Goal: Task Accomplishment & Management: Complete application form

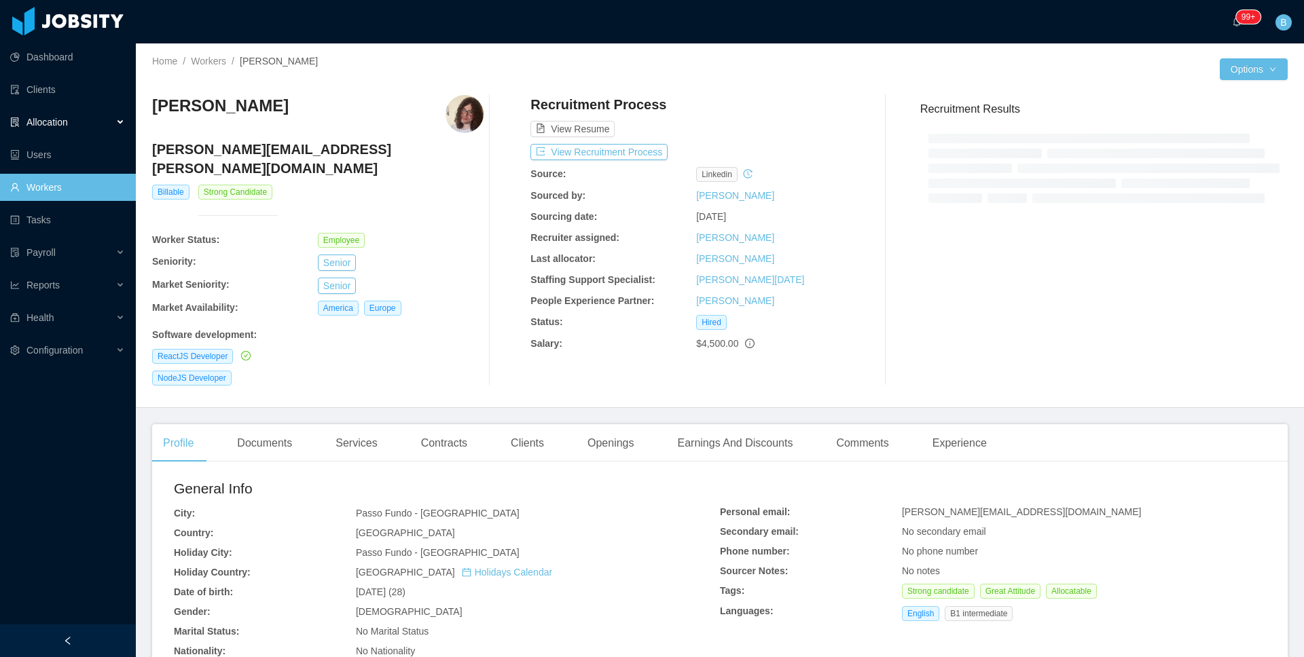
click at [59, 117] on span "Allocation" at bounding box center [46, 122] width 41 height 11
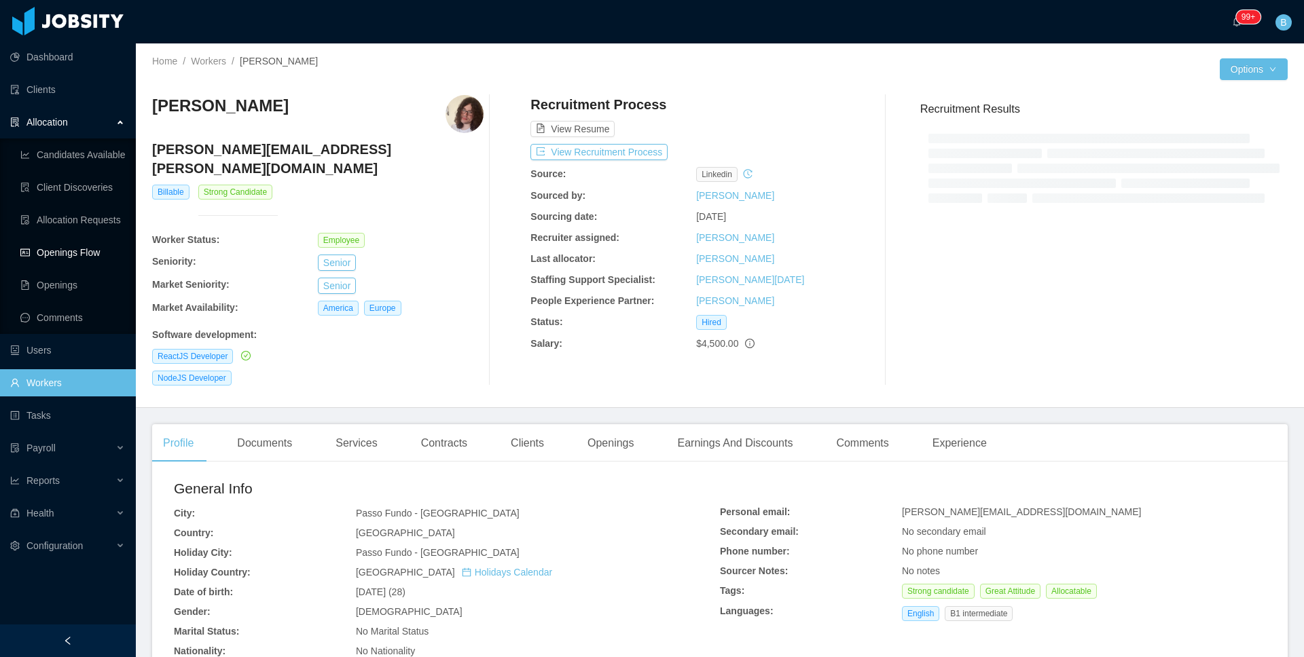
click at [92, 239] on link "Openings Flow" at bounding box center [72, 252] width 105 height 27
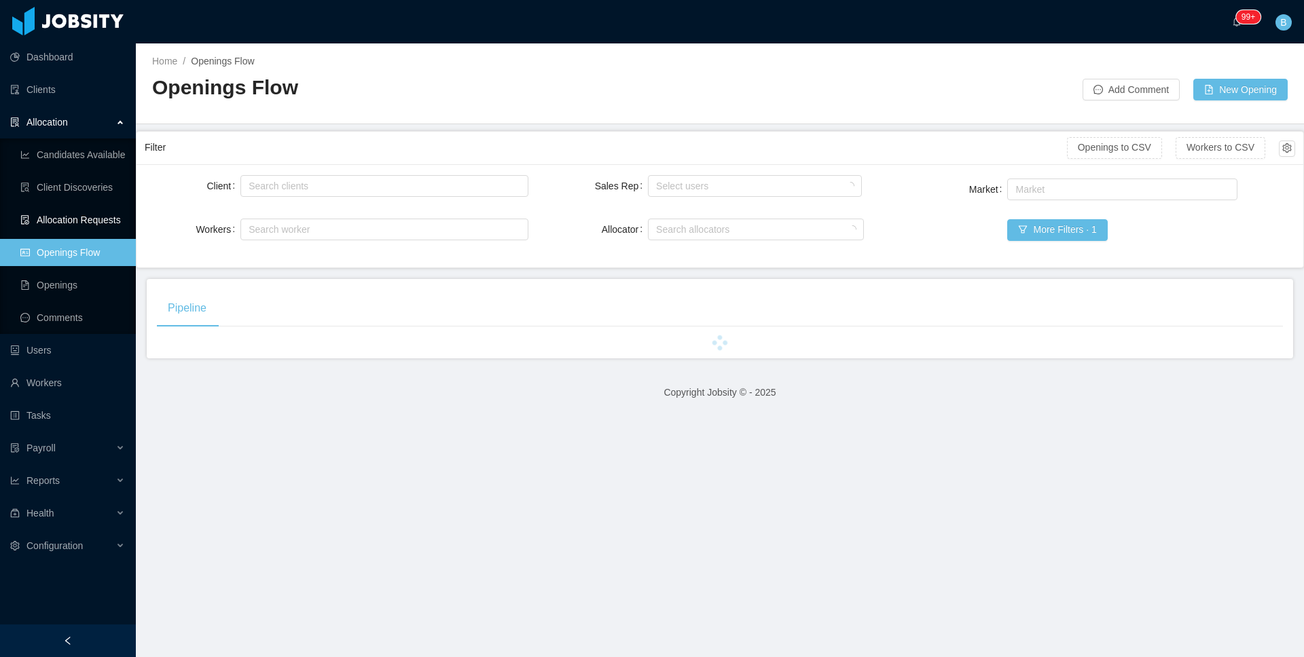
click at [106, 218] on link "Allocation Requests" at bounding box center [72, 219] width 105 height 27
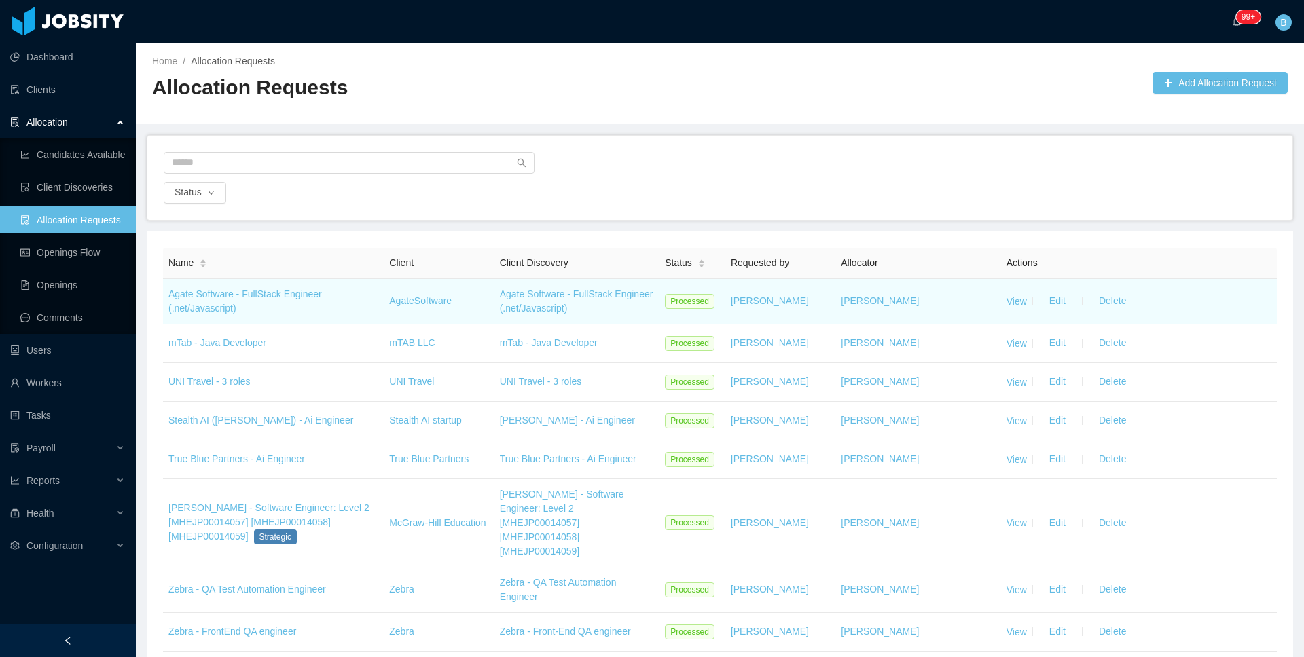
click at [1010, 306] on td "View Edit Delete" at bounding box center [1139, 302] width 276 height 46
click at [1010, 304] on link "View" at bounding box center [1017, 300] width 20 height 11
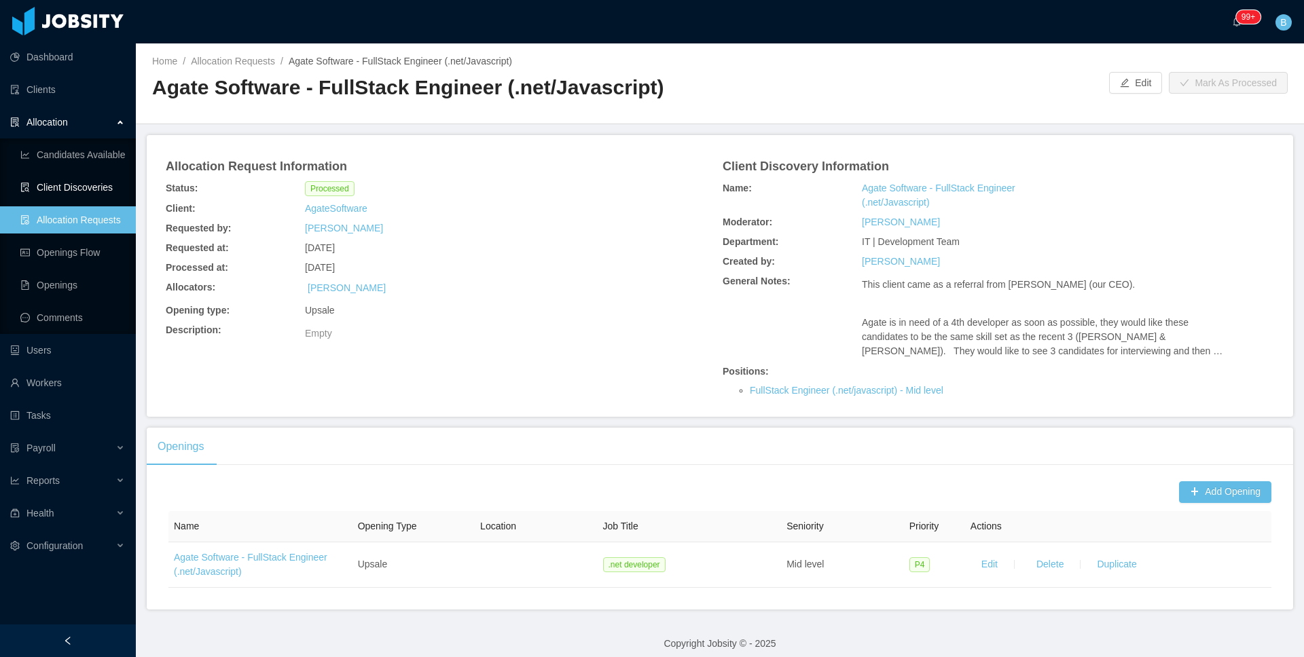
click at [69, 188] on link "Client Discoveries" at bounding box center [72, 187] width 105 height 27
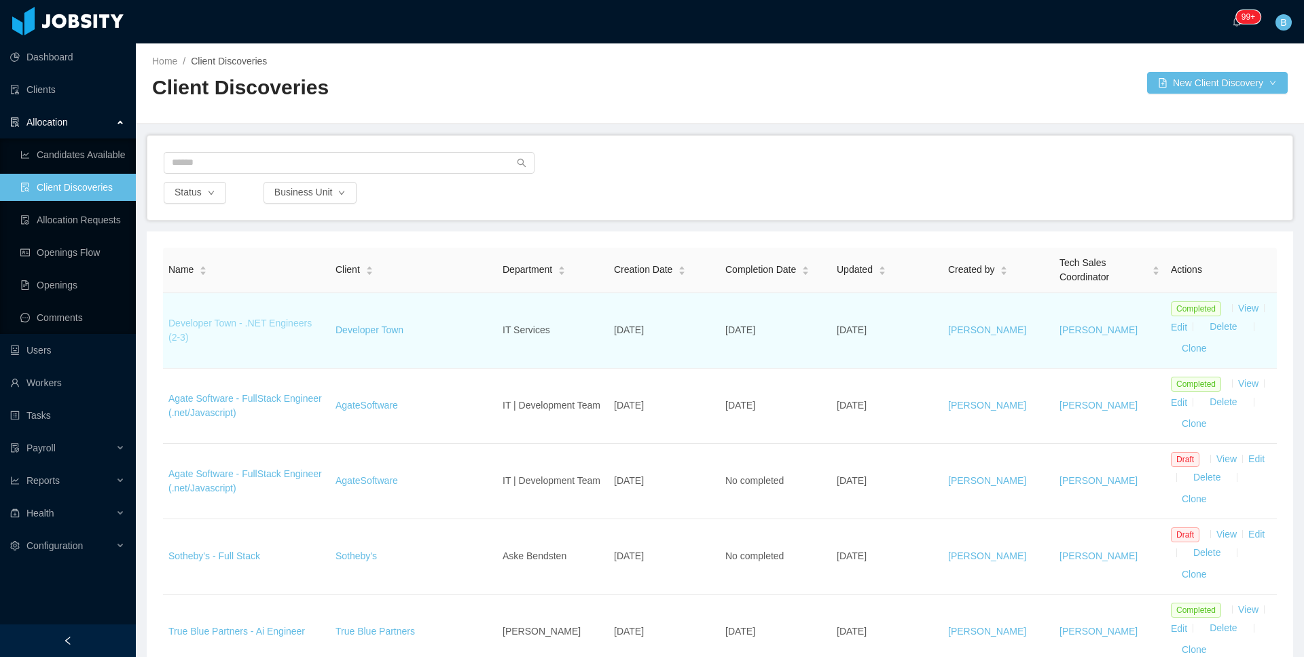
click at [298, 322] on link "Developer Town - .NET Engineers (2-3)" at bounding box center [239, 330] width 143 height 25
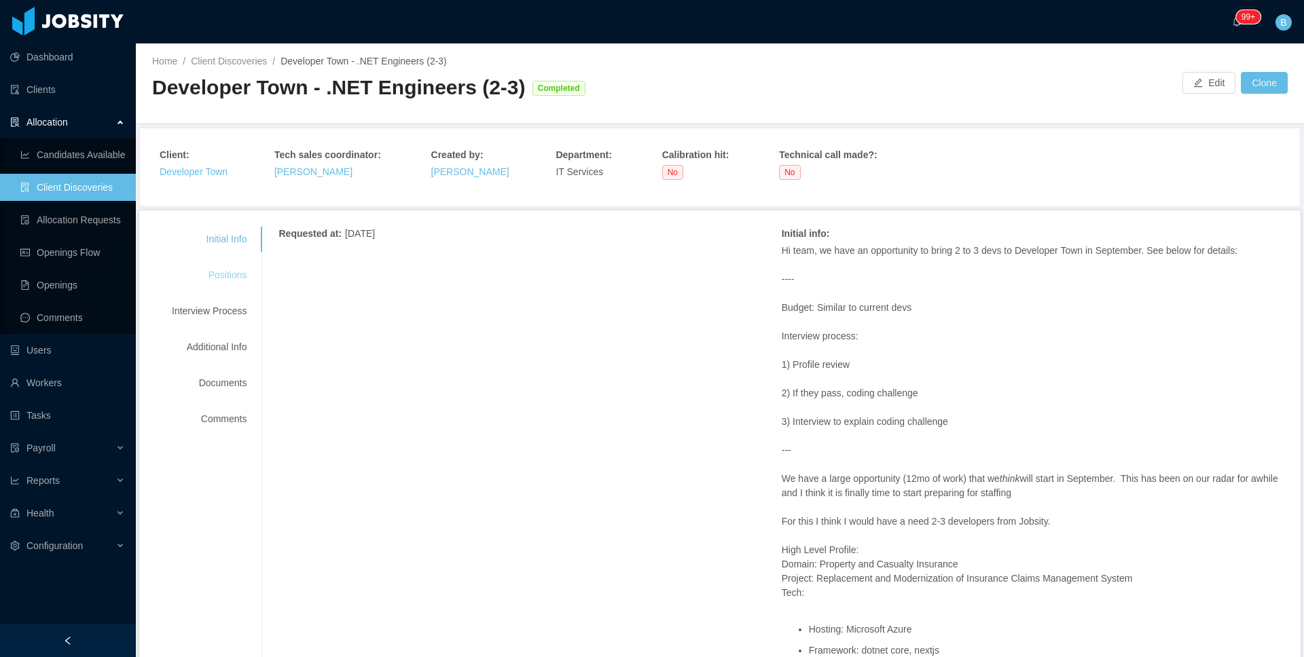
click at [232, 271] on div "Positions" at bounding box center [209, 275] width 107 height 25
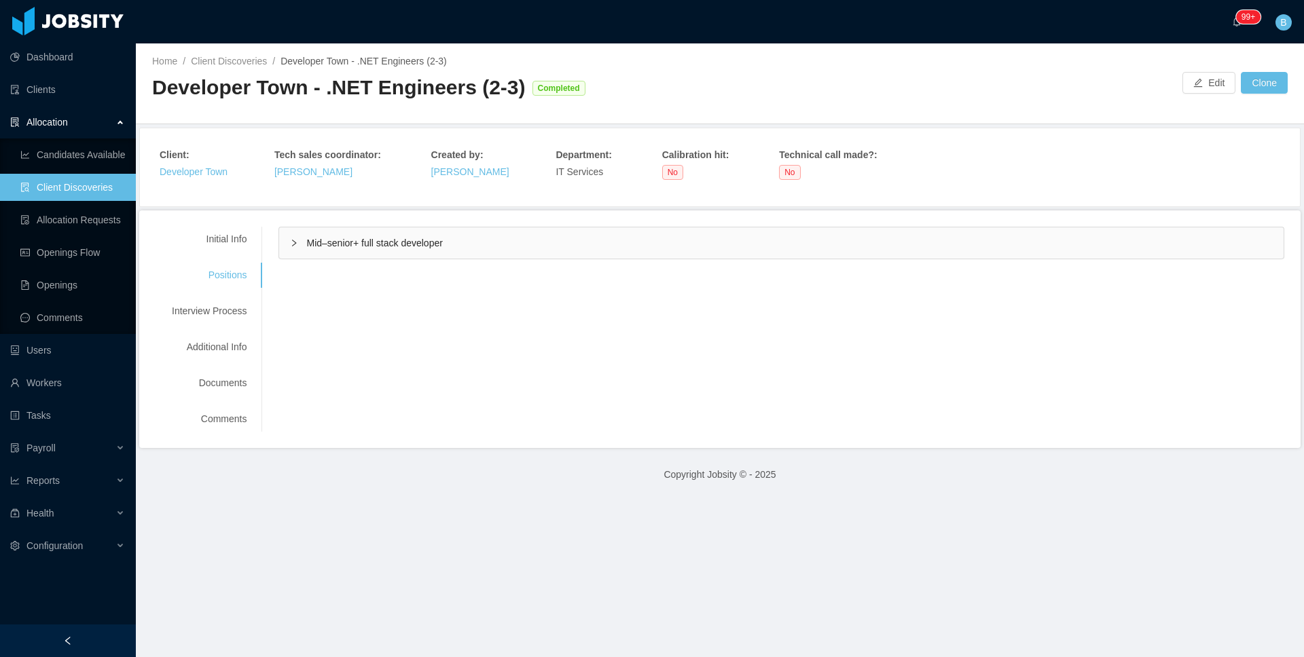
click at [338, 251] on div "Mid–senior+ full stack developer" at bounding box center [781, 243] width 1004 height 31
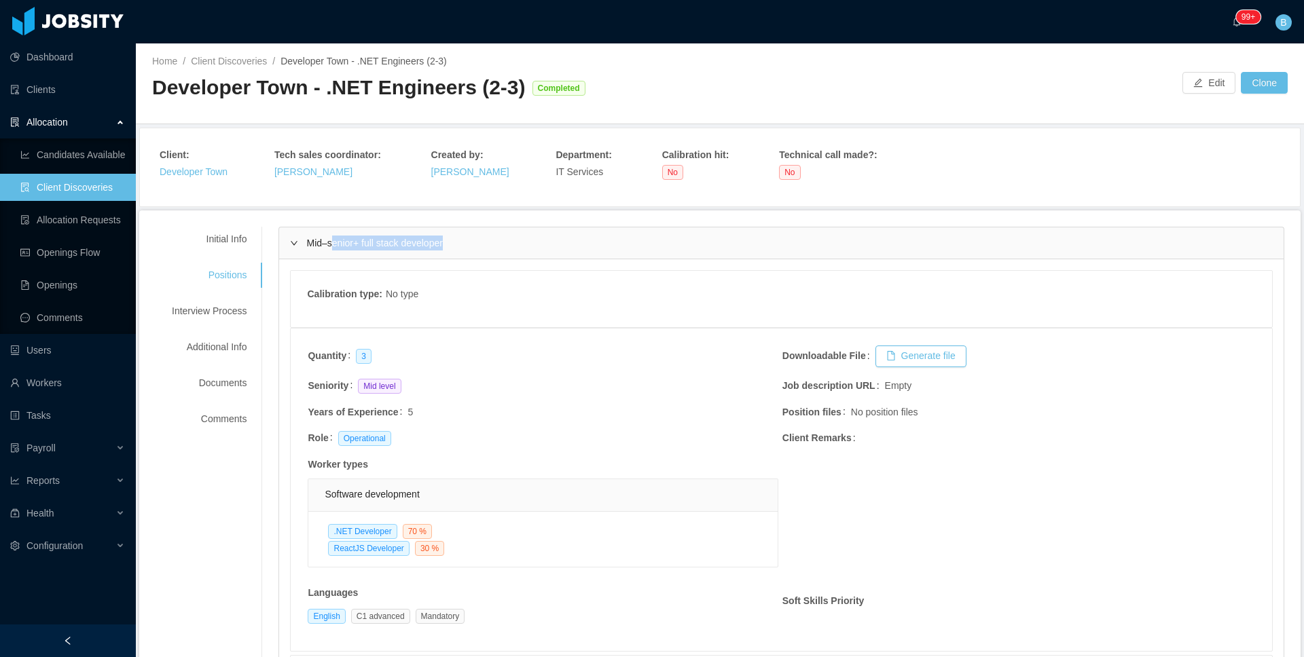
drag, startPoint x: 338, startPoint y: 251, endPoint x: 313, endPoint y: 250, distance: 24.5
click at [331, 253] on div "Mid–senior+ full stack developer" at bounding box center [781, 243] width 1004 height 31
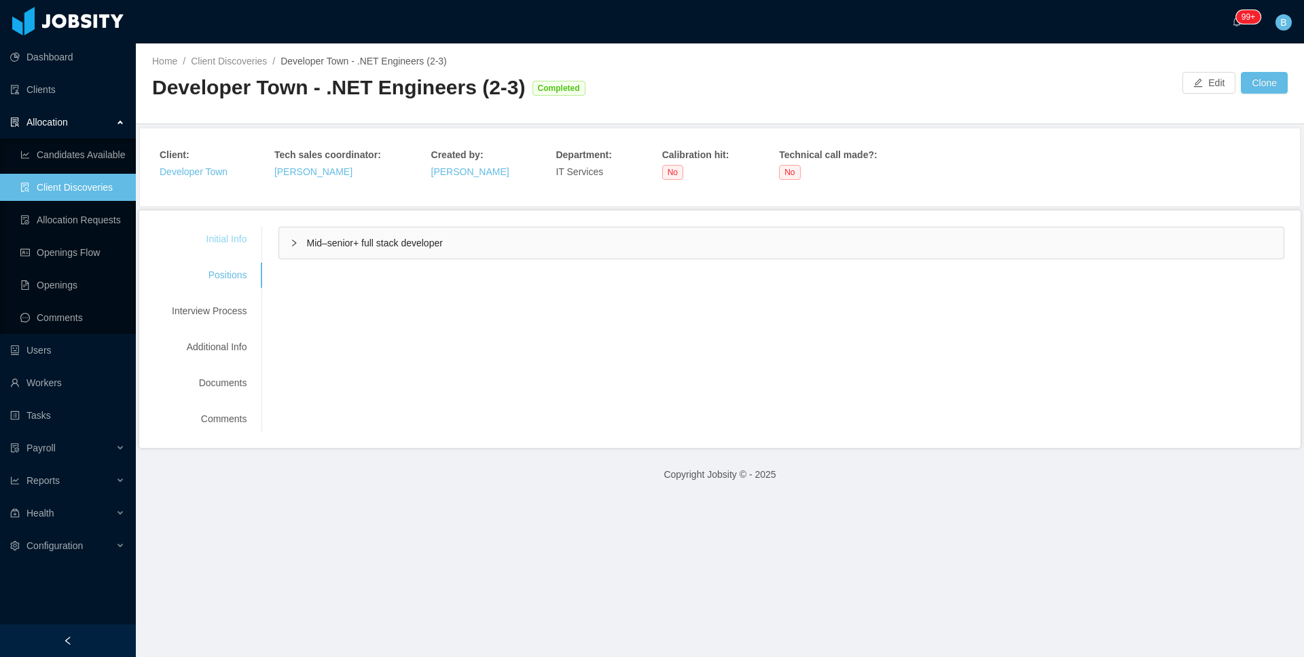
click at [225, 243] on div "Initial Info" at bounding box center [209, 239] width 107 height 25
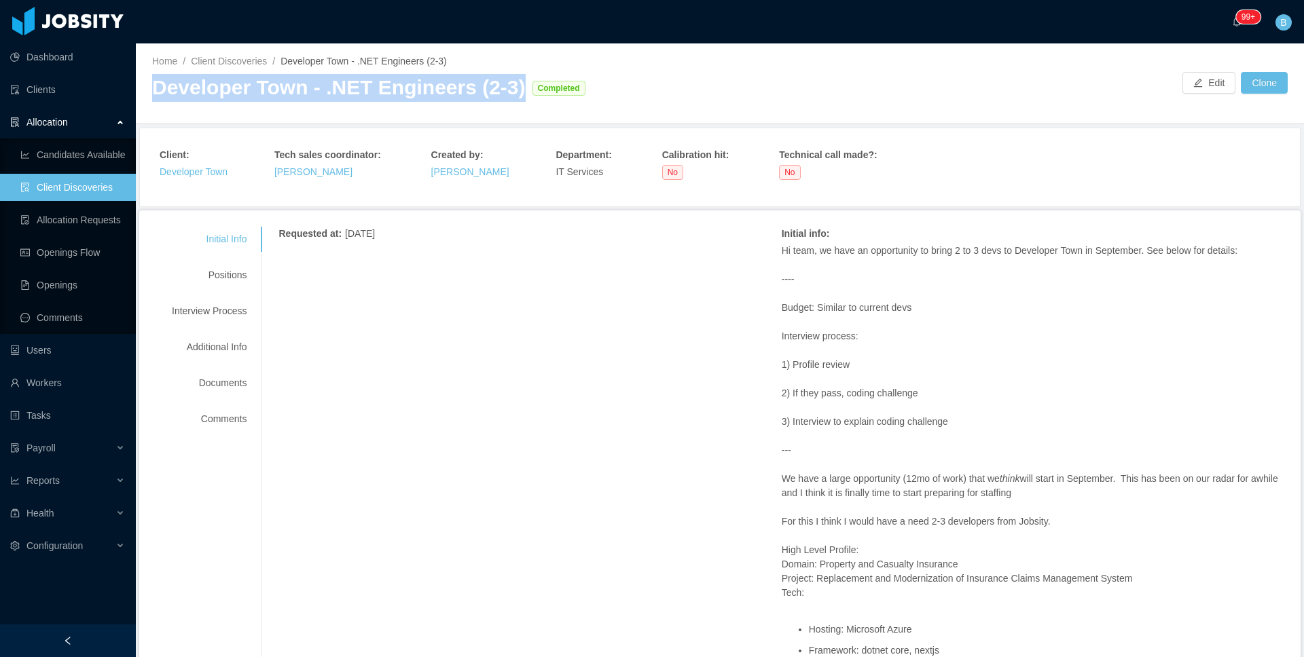
drag, startPoint x: 513, startPoint y: 92, endPoint x: 153, endPoint y: 90, distance: 359.3
click at [153, 90] on div "Developer Town - .NET Engineers (2-3)" at bounding box center [339, 88] width 374 height 28
copy div "Developer Town - .NET Engineers (2-3)"
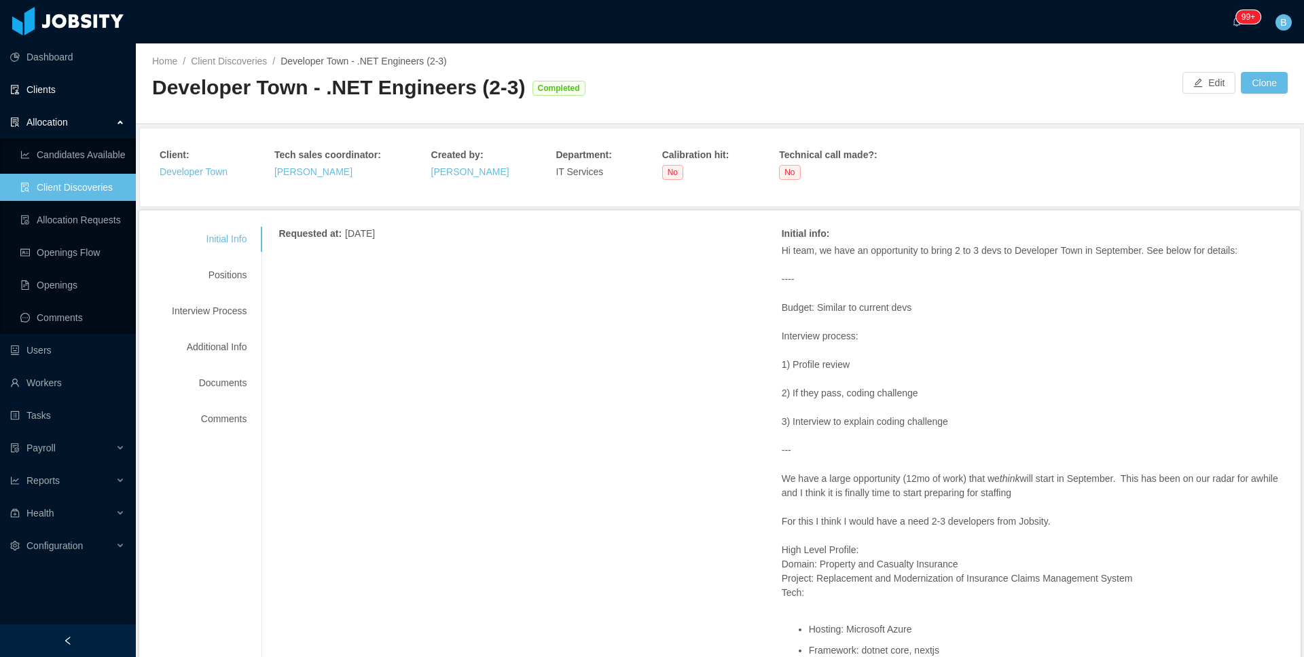
click at [58, 74] on ul "Dashboard Clients Allocation Candidates Available Client Discoveries Allocation…" at bounding box center [68, 302] width 136 height 522
click at [51, 90] on link "Clients" at bounding box center [67, 89] width 115 height 27
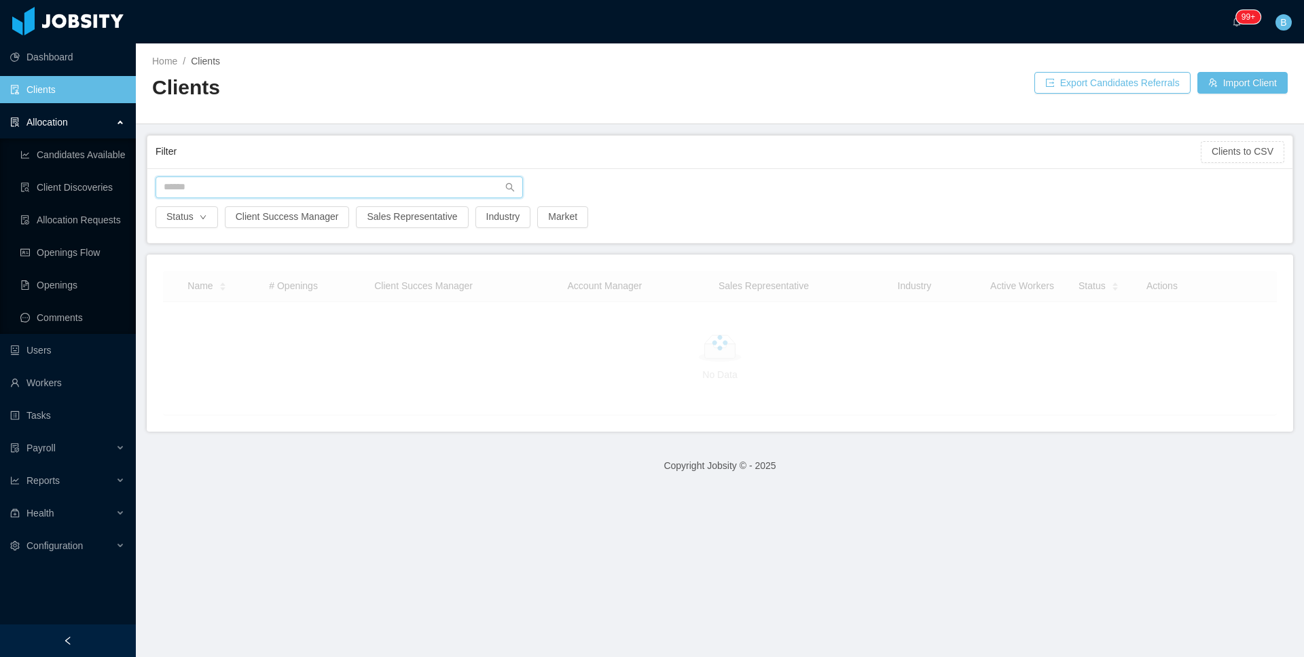
click at [346, 177] on input "text" at bounding box center [339, 188] width 367 height 22
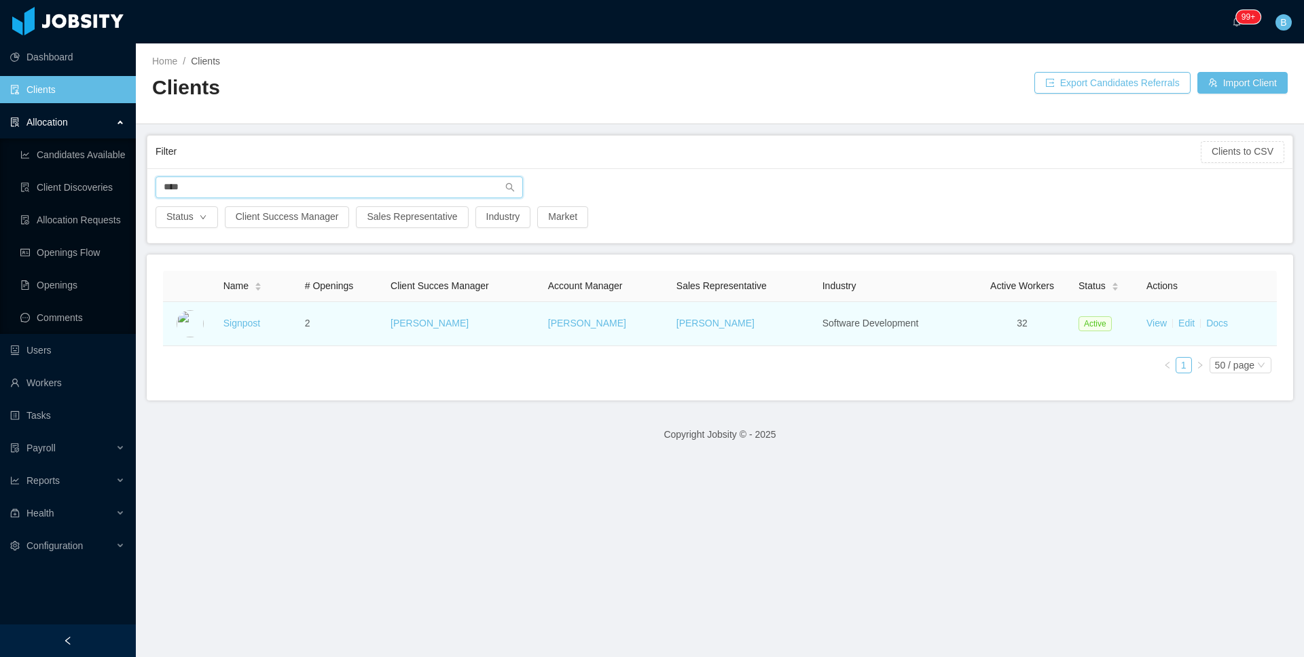
type input "****"
click at [1225, 323] on td "View Edit Docs" at bounding box center [1209, 324] width 136 height 44
click at [1214, 322] on link "Docs" at bounding box center [1217, 323] width 22 height 11
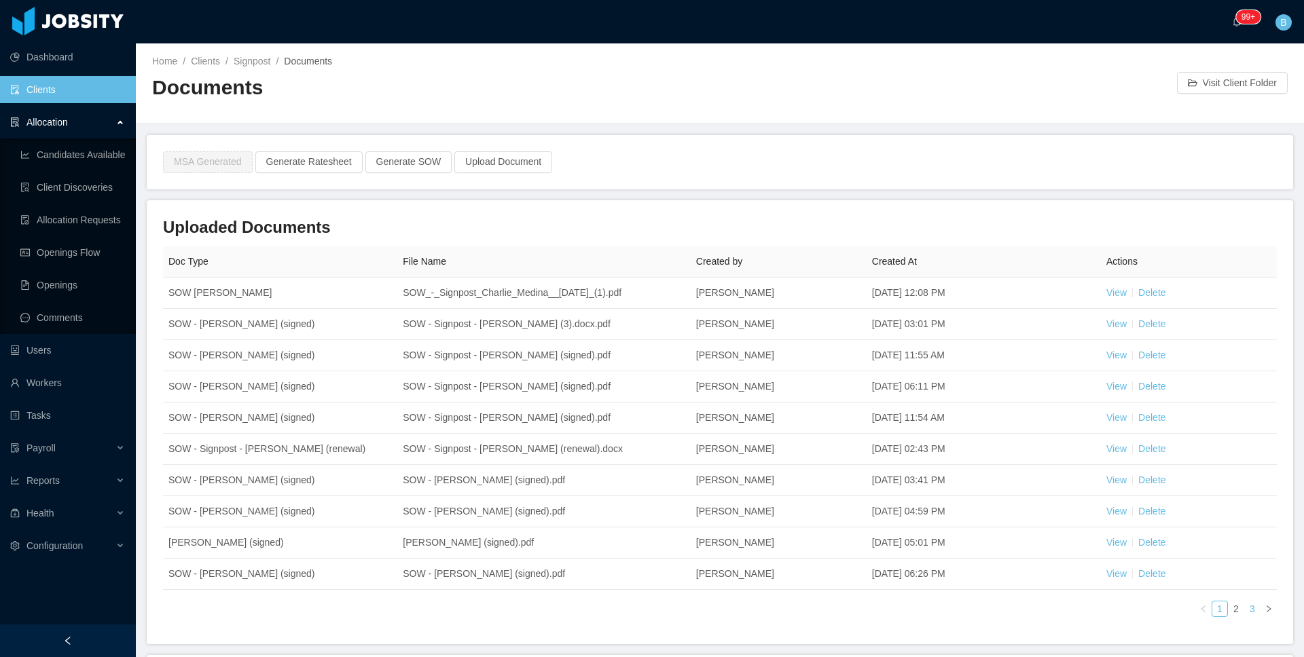
click at [1245, 607] on link "3" at bounding box center [1252, 609] width 15 height 15
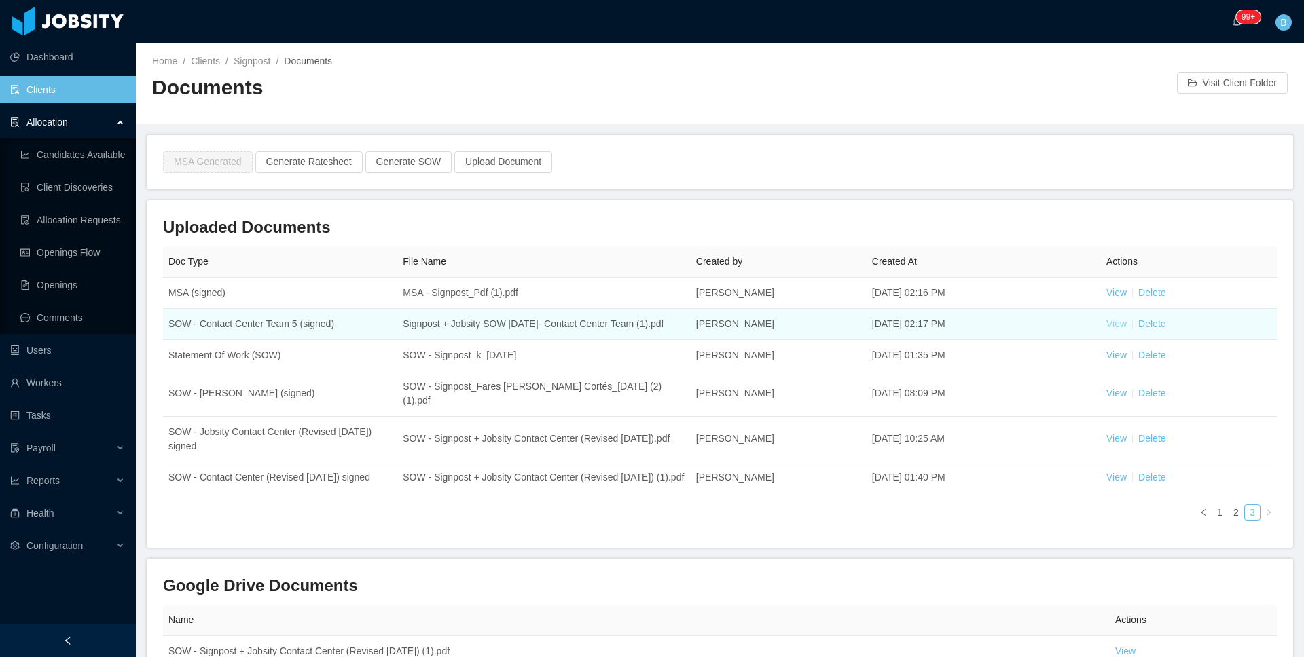
click at [1113, 329] on link "View" at bounding box center [1116, 324] width 20 height 11
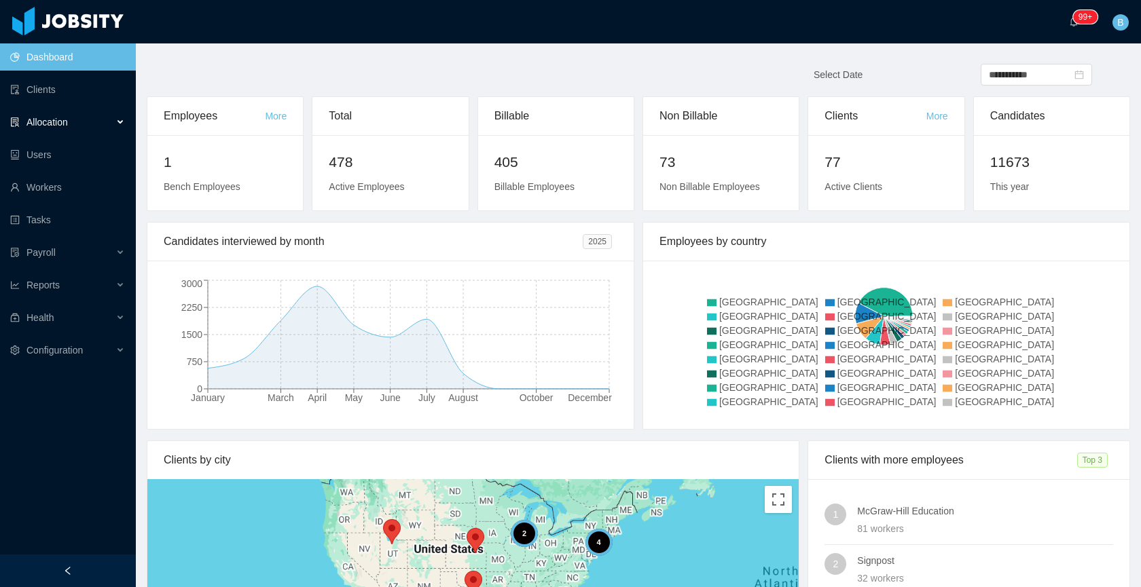
click at [50, 117] on span "Allocation" at bounding box center [46, 122] width 41 height 11
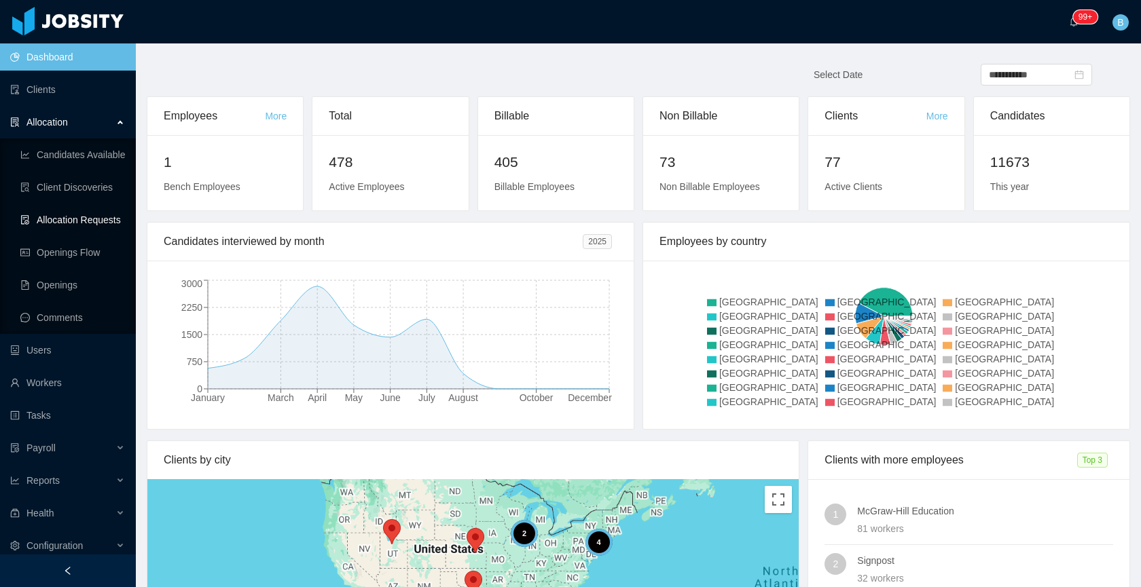
click at [66, 218] on link "Allocation Requests" at bounding box center [72, 219] width 105 height 27
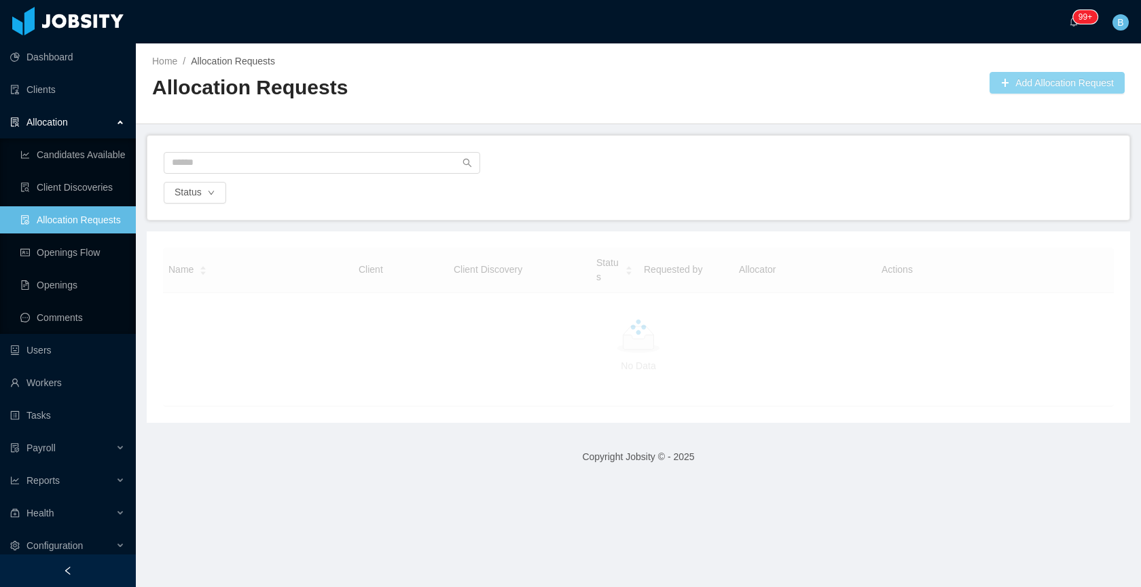
click at [996, 85] on button "Add Allocation Request" at bounding box center [1057, 83] width 135 height 22
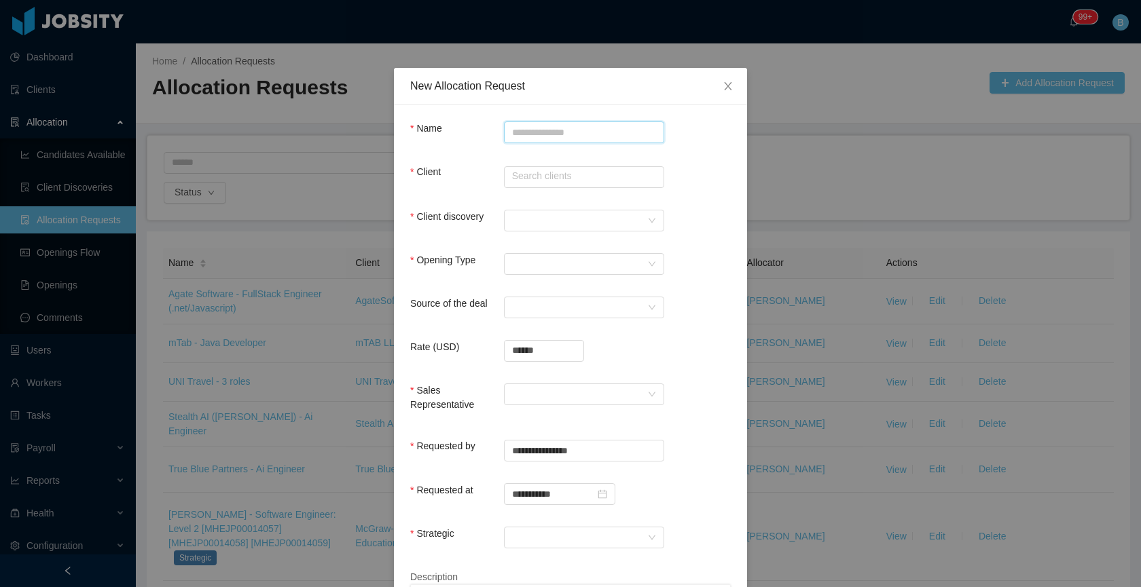
click at [607, 132] on input "Name" at bounding box center [584, 133] width 160 height 22
paste input "**********"
type input "**********"
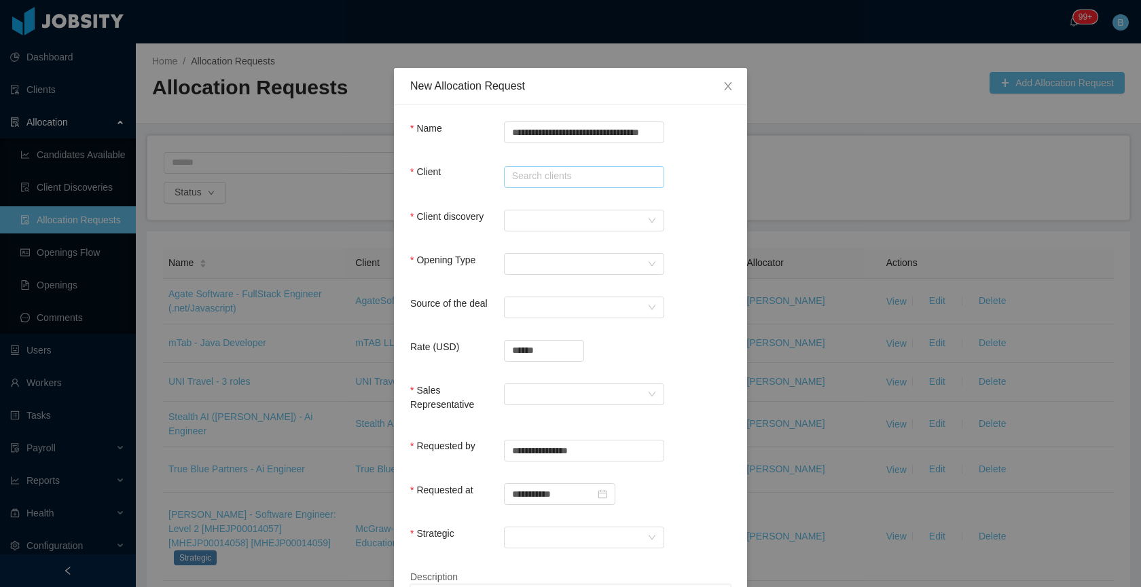
click at [577, 173] on input "text" at bounding box center [584, 177] width 160 height 22
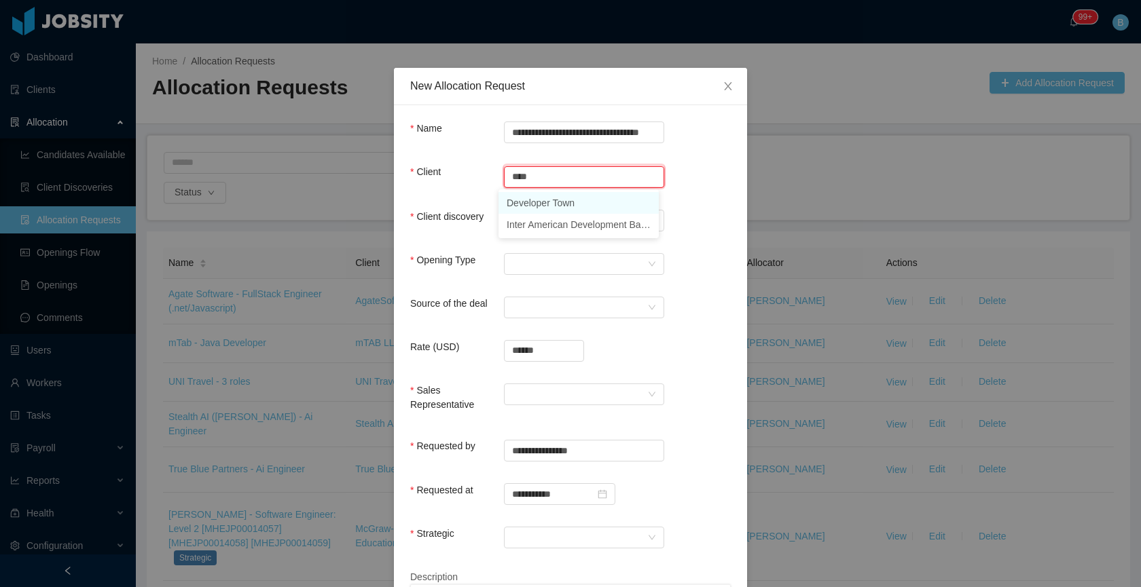
click at [543, 202] on li "Developer Town" at bounding box center [579, 203] width 160 height 22
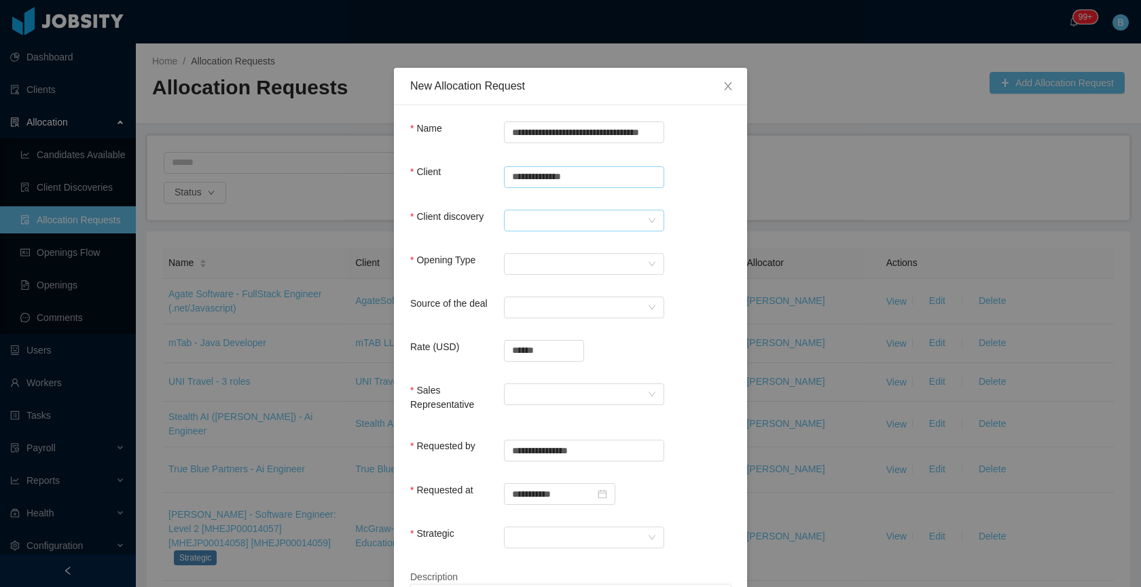
type input "**********"
click at [537, 211] on div at bounding box center [579, 221] width 135 height 20
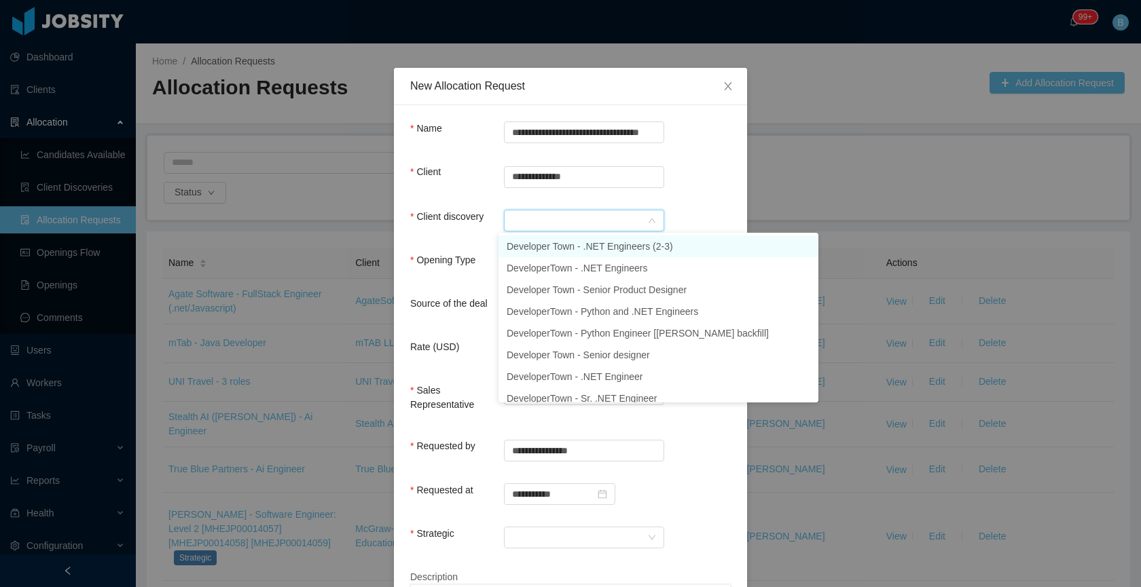
click at [544, 242] on li "Developer Town - .NET Engineers (2-3)" at bounding box center [659, 247] width 320 height 22
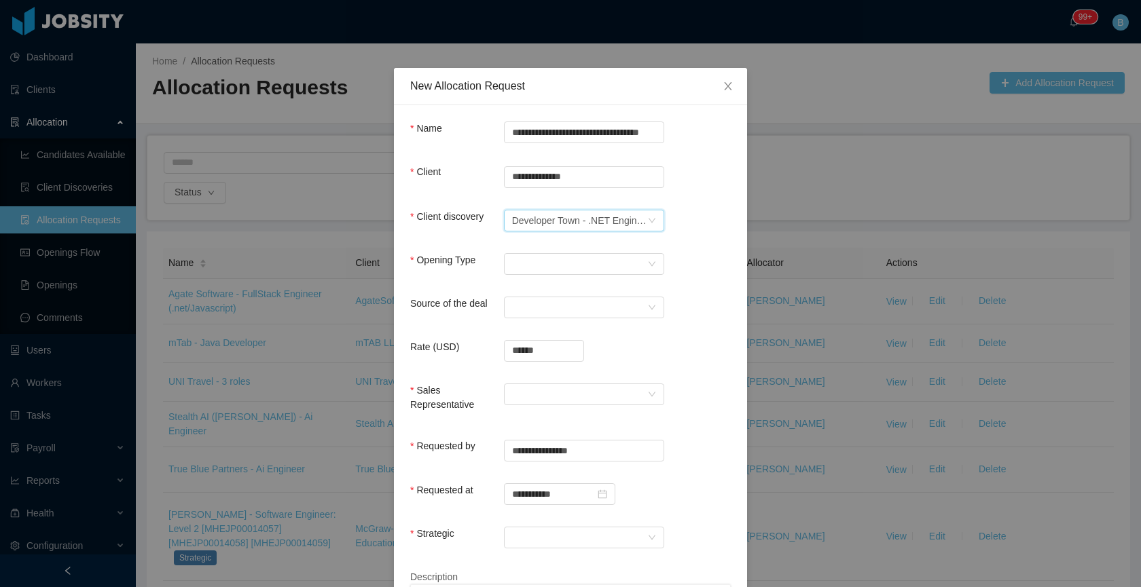
click at [566, 219] on div "Developer Town - .NET Engineers (2-3)" at bounding box center [579, 221] width 135 height 20
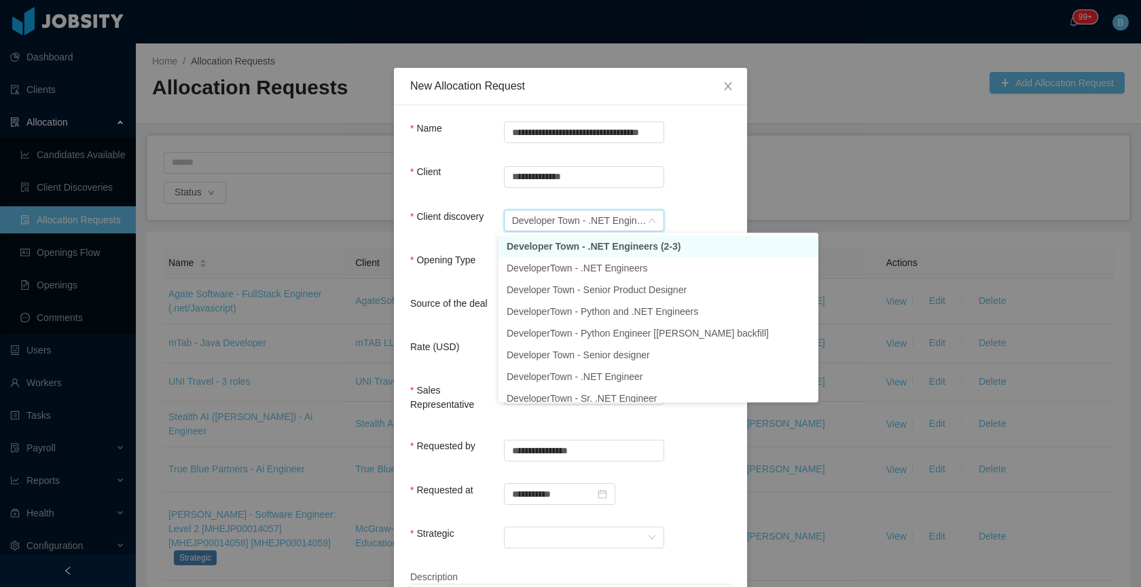
click at [566, 219] on div "Developer Town - .NET Engineers (2-3)" at bounding box center [579, 221] width 135 height 20
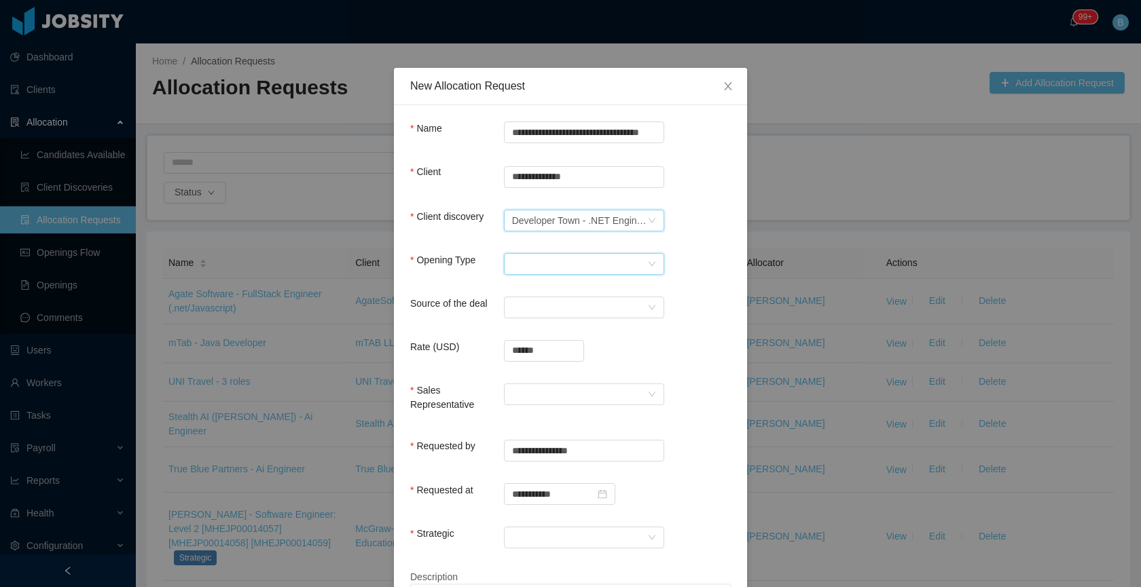
click at [546, 261] on div "Select Opening Type" at bounding box center [579, 264] width 135 height 20
click at [522, 307] on li "Upsale" at bounding box center [579, 312] width 160 height 22
click at [524, 304] on div "Select a Source" at bounding box center [579, 307] width 135 height 20
click at [538, 332] on li "CSM" at bounding box center [579, 334] width 160 height 22
click at [546, 344] on input "******" at bounding box center [544, 351] width 79 height 20
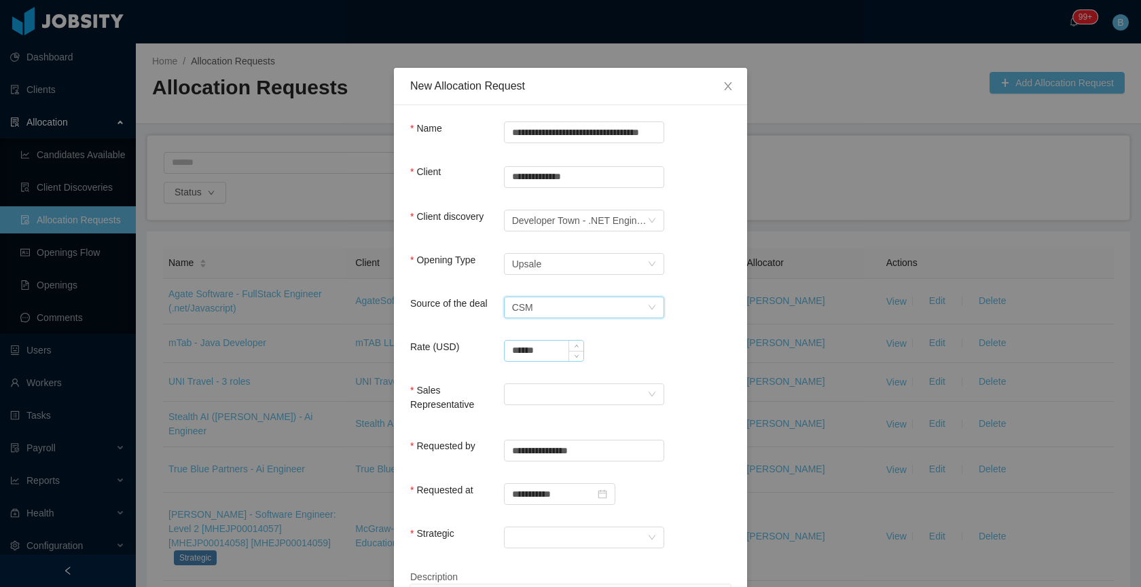
click at [546, 344] on input "******" at bounding box center [544, 351] width 79 height 20
click at [547, 349] on input "******" at bounding box center [544, 351] width 79 height 20
type input "**********"
click at [541, 398] on div at bounding box center [579, 394] width 135 height 20
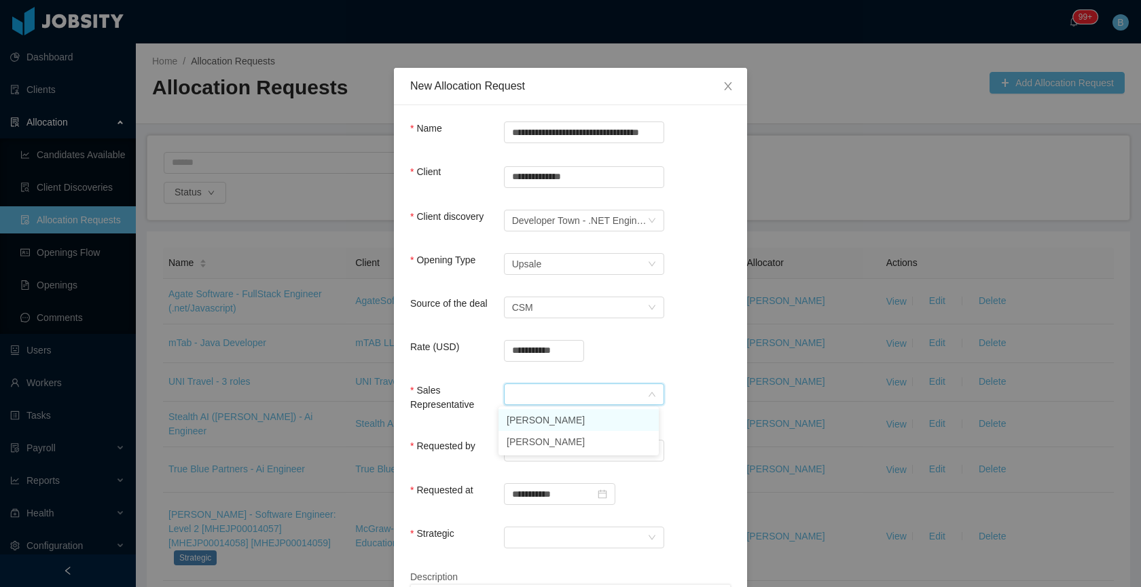
drag, startPoint x: 543, startPoint y: 416, endPoint x: 552, endPoint y: 433, distance: 19.1
click at [543, 418] on li "[PERSON_NAME]" at bounding box center [579, 421] width 160 height 22
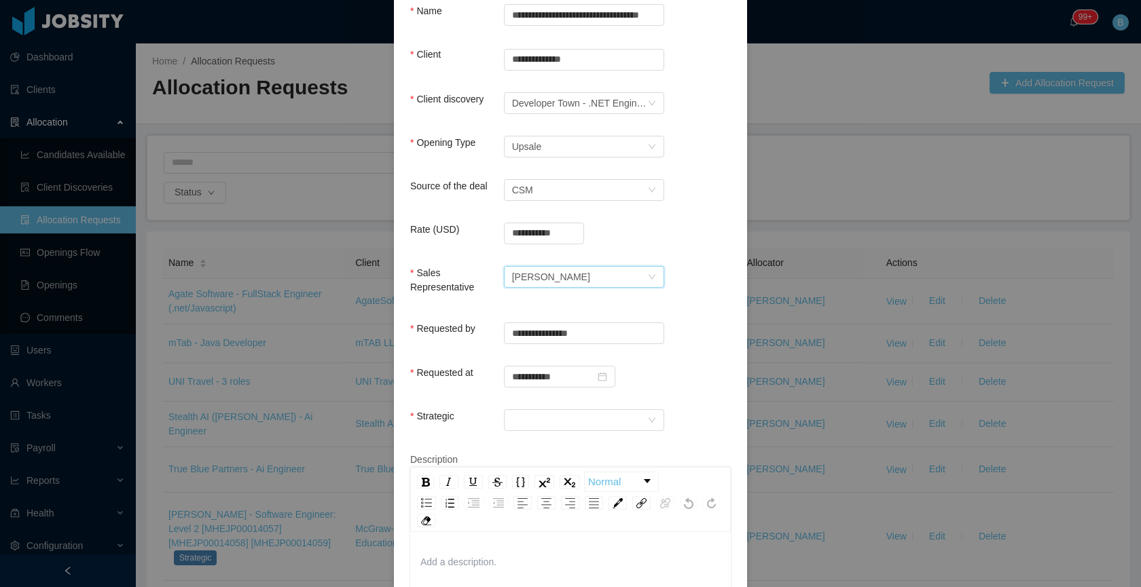
scroll to position [124, 0]
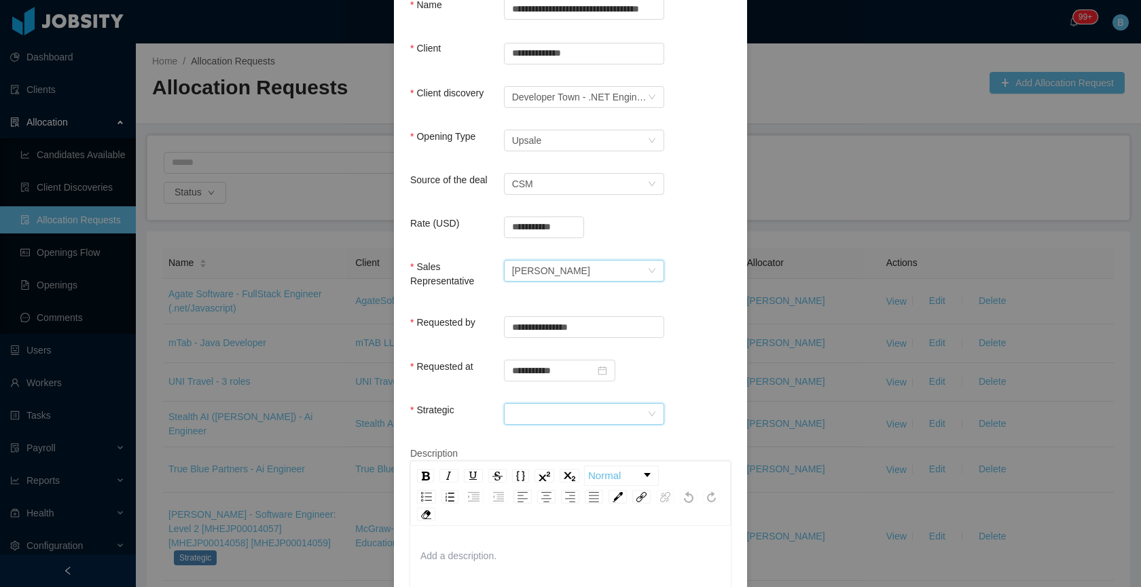
click at [571, 412] on div at bounding box center [579, 414] width 135 height 20
click at [537, 458] on li "No" at bounding box center [579, 461] width 160 height 22
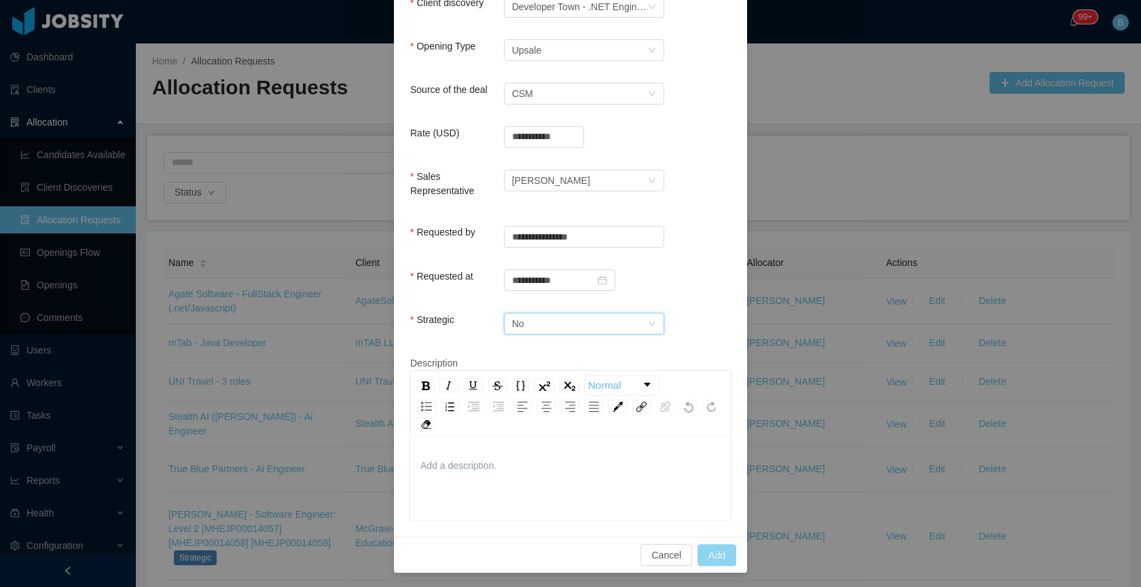
click at [714, 555] on button "Add" at bounding box center [717, 556] width 39 height 22
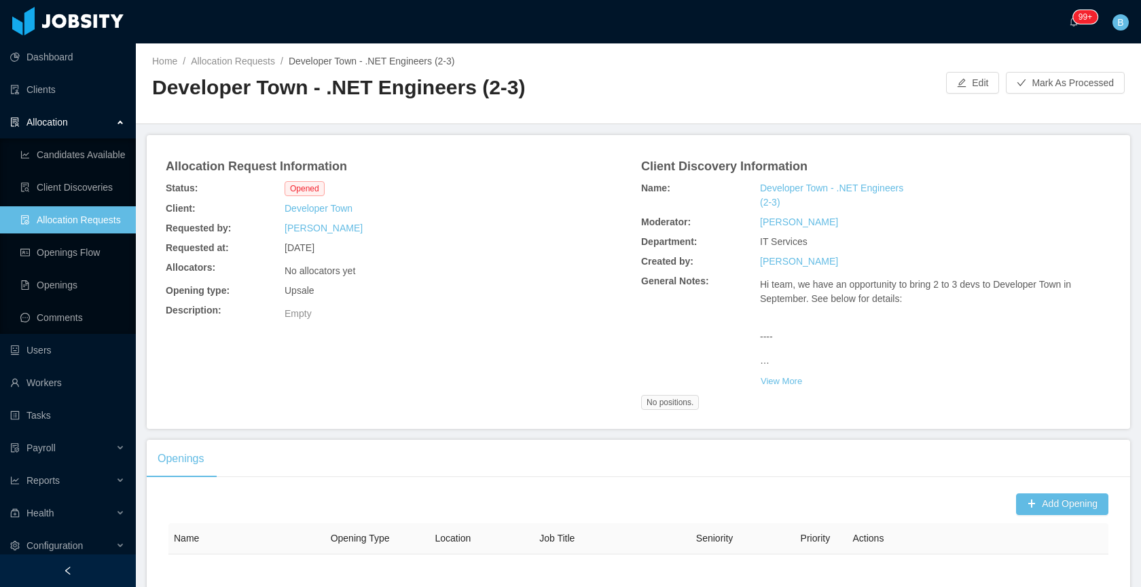
click at [638, 64] on div "Home / Allocation Requests / Developer Town - .NET Engineers (2-3) / Developer …" at bounding box center [638, 83] width 1005 height 81
